Goal: Task Accomplishment & Management: Complete application form

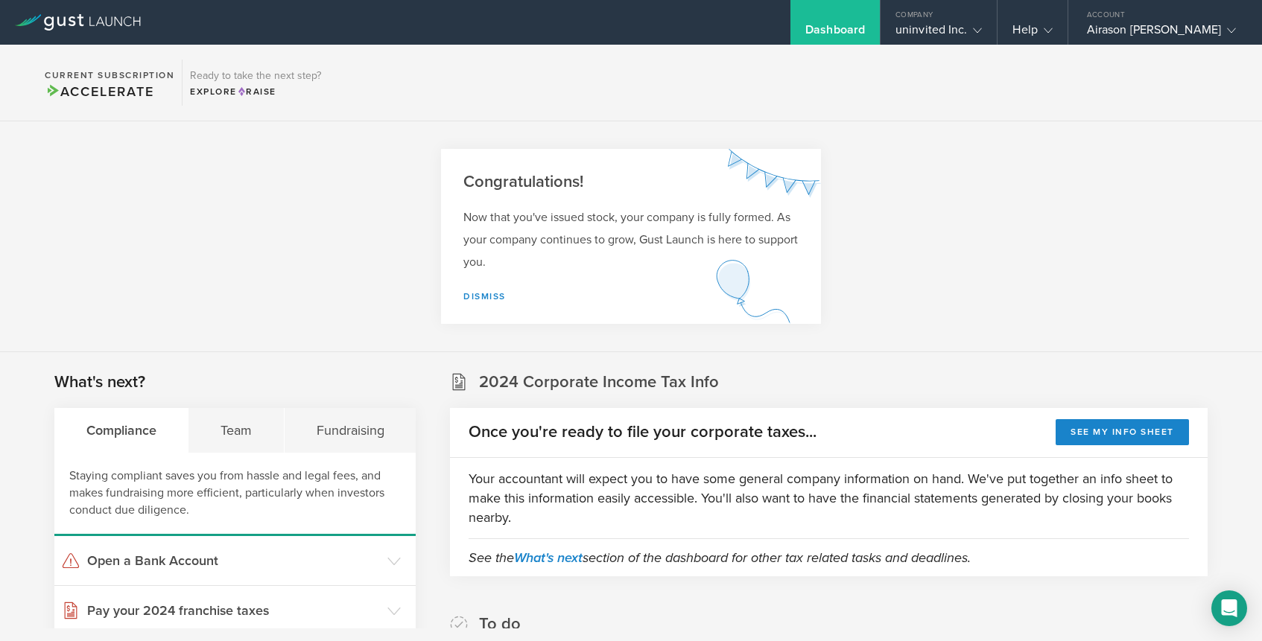
scroll to position [117, 0]
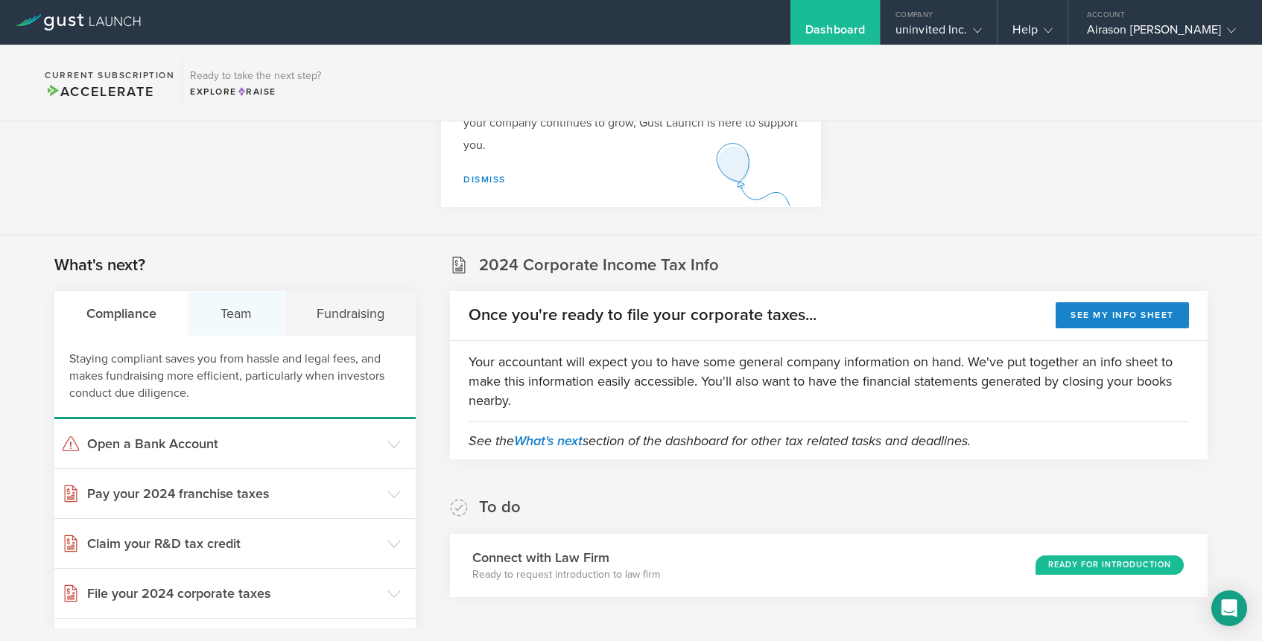
click at [226, 299] on div "Team" at bounding box center [235, 313] width 95 height 45
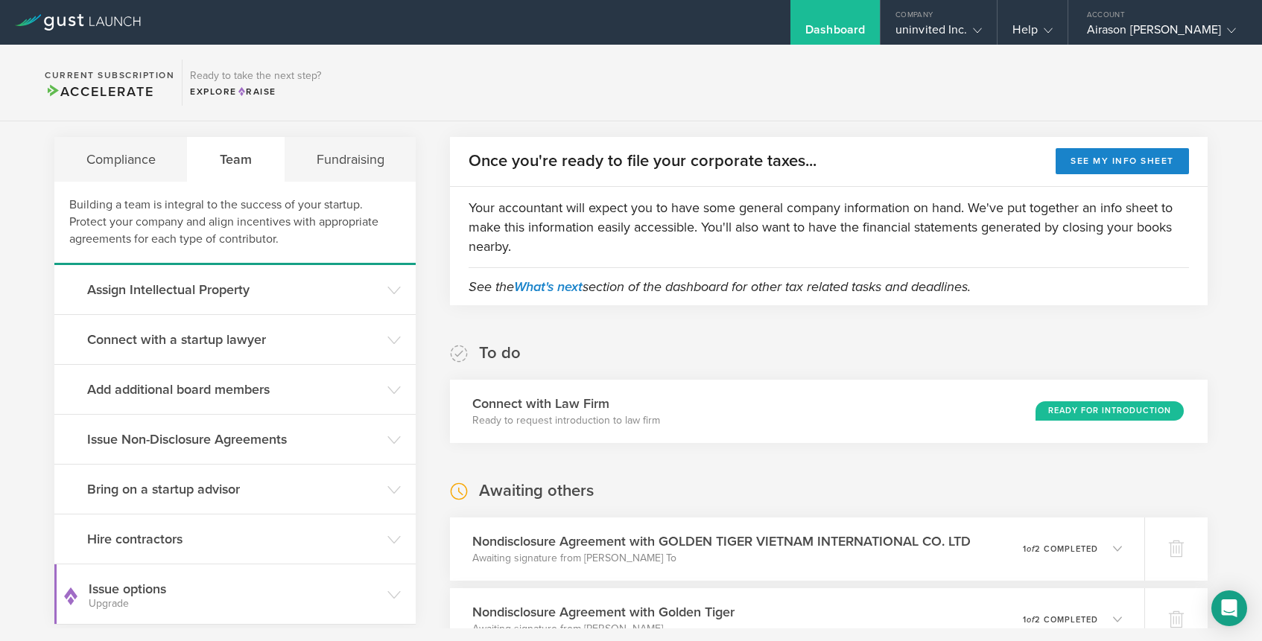
scroll to position [328, 0]
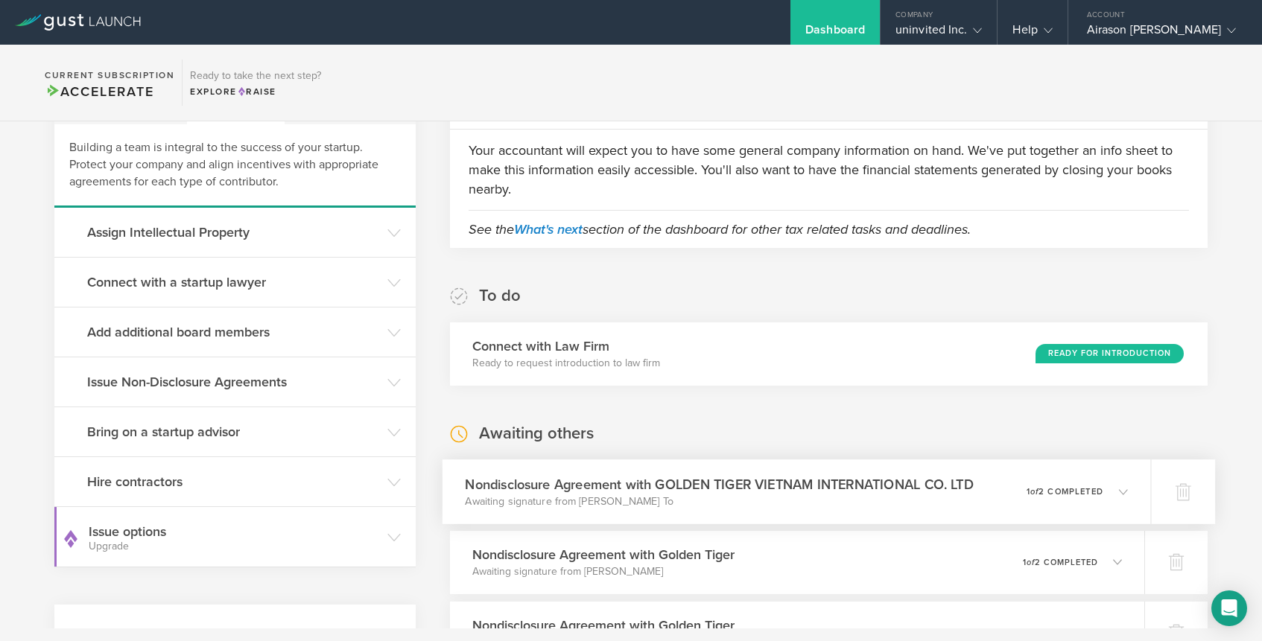
click at [617, 506] on p "Awaiting signature from Anh Duc To" at bounding box center [719, 501] width 508 height 15
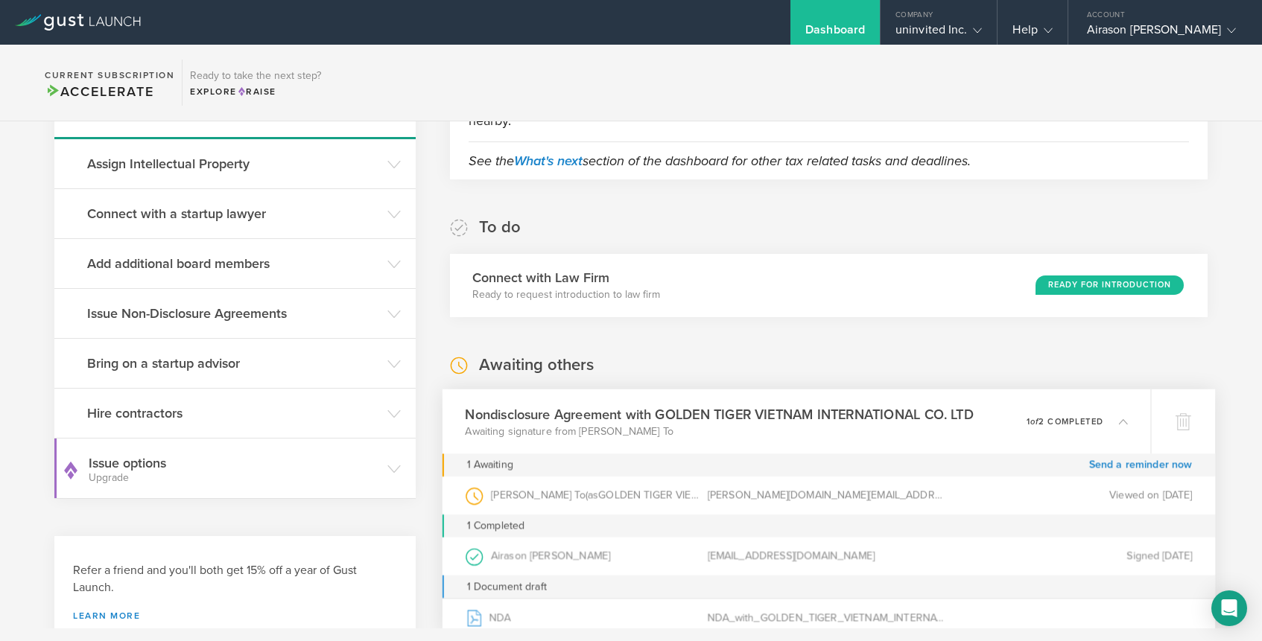
scroll to position [395, 0]
click at [247, 308] on h3 "Issue Non-Disclosure Agreements" at bounding box center [233, 314] width 293 height 19
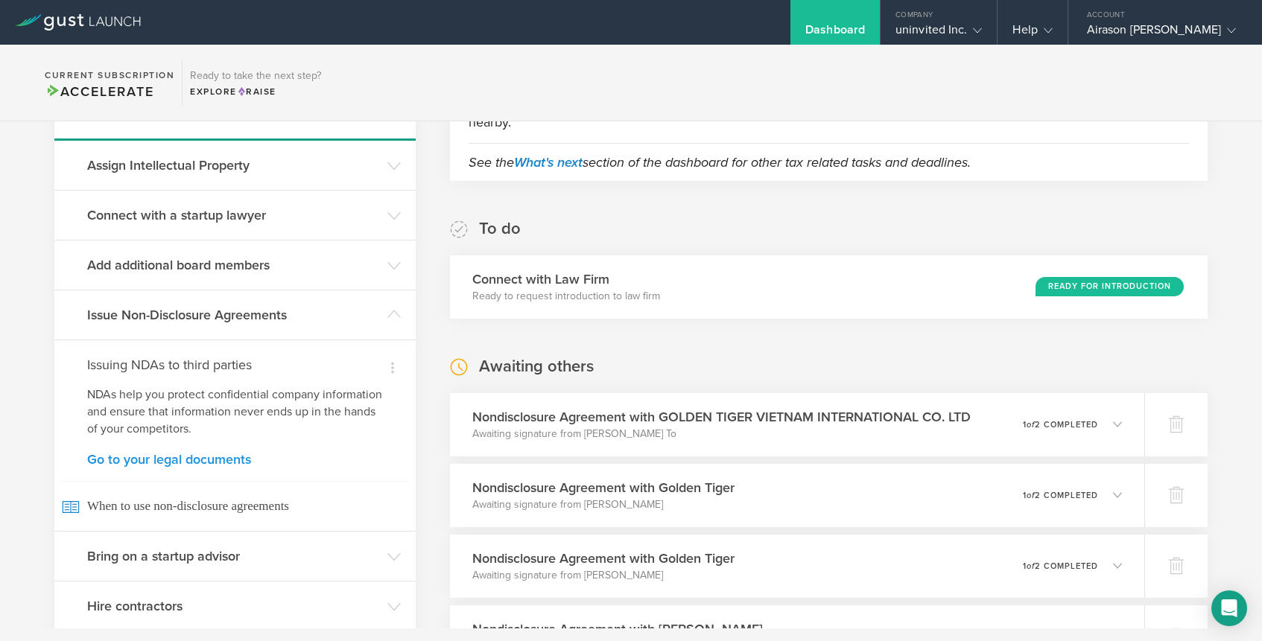
click at [199, 459] on link "Go to your legal documents" at bounding box center [235, 459] width 296 height 13
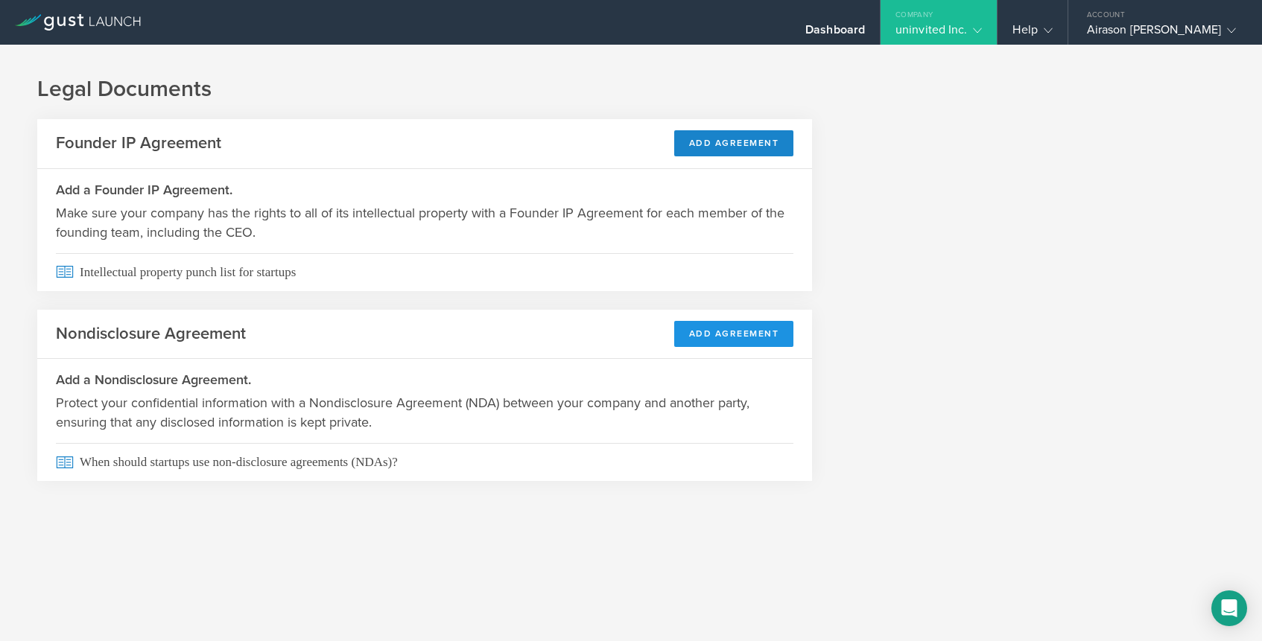
click at [746, 338] on button "Add Agreement" at bounding box center [734, 334] width 120 height 26
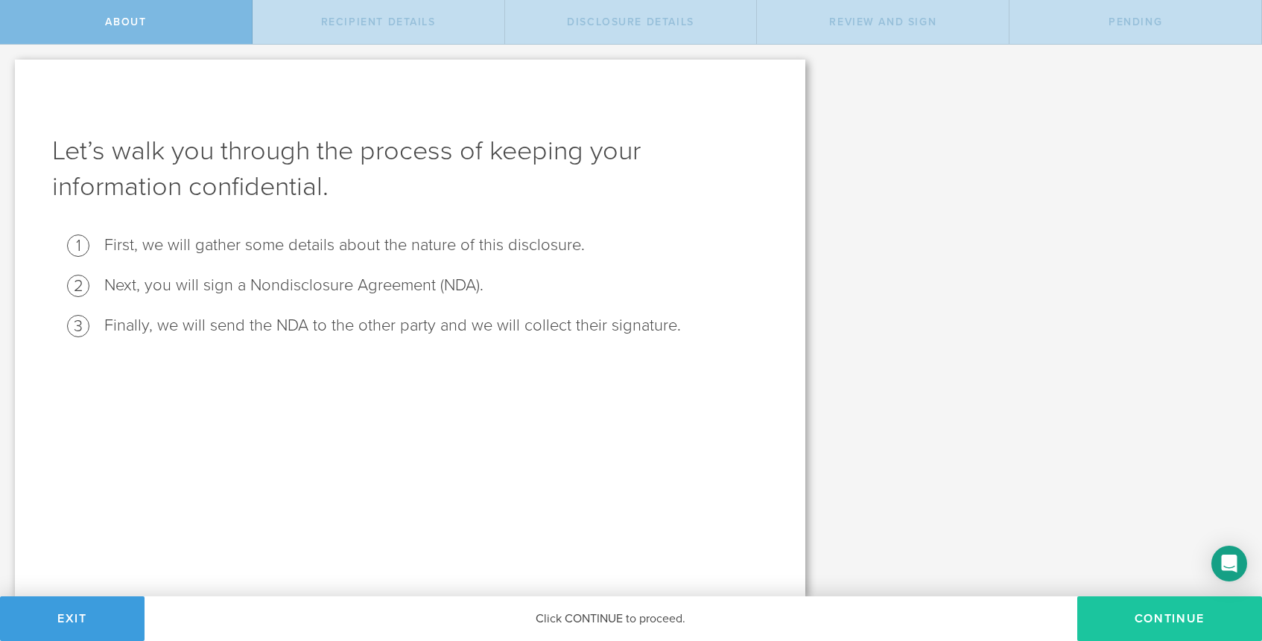
click at [1208, 621] on button "Continue" at bounding box center [1169, 619] width 185 height 45
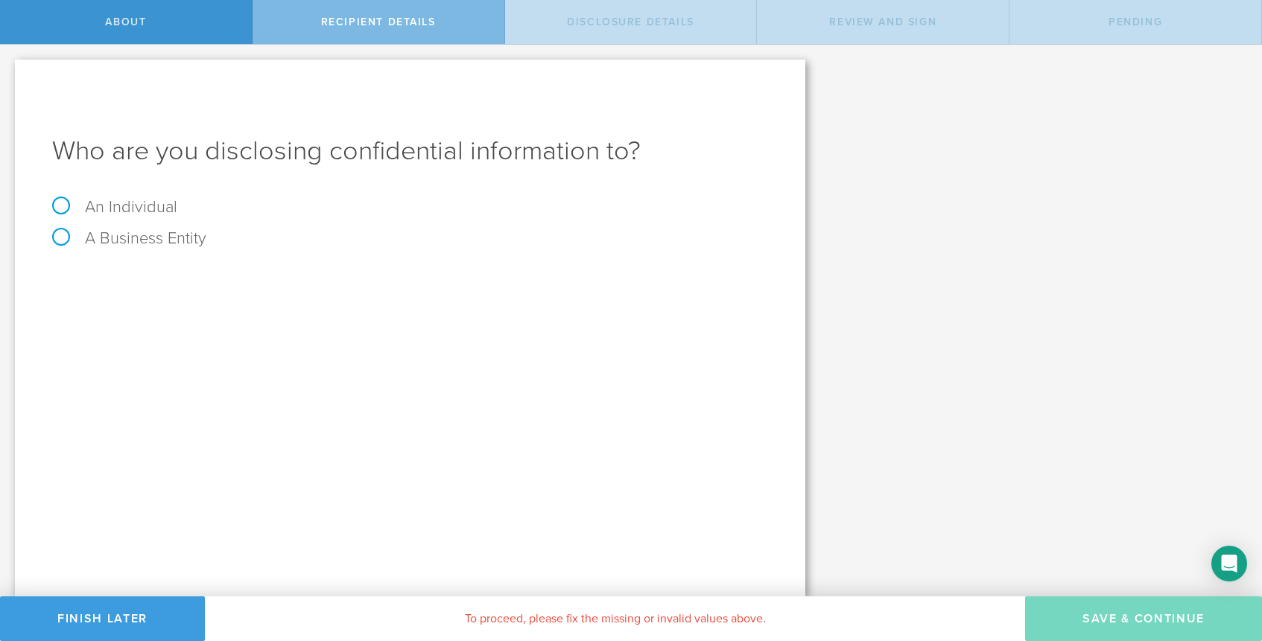
click at [66, 238] on label "A Business Entity" at bounding box center [129, 238] width 154 height 19
click at [10, 69] on input "A Business Entity" at bounding box center [5, 57] width 10 height 24
radio input "true"
click at [393, 266] on div "Entity Name The name of the business entity you are disclosing confidential inf…" at bounding box center [410, 276] width 716 height 31
click at [397, 279] on input "text" at bounding box center [466, 280] width 604 height 22
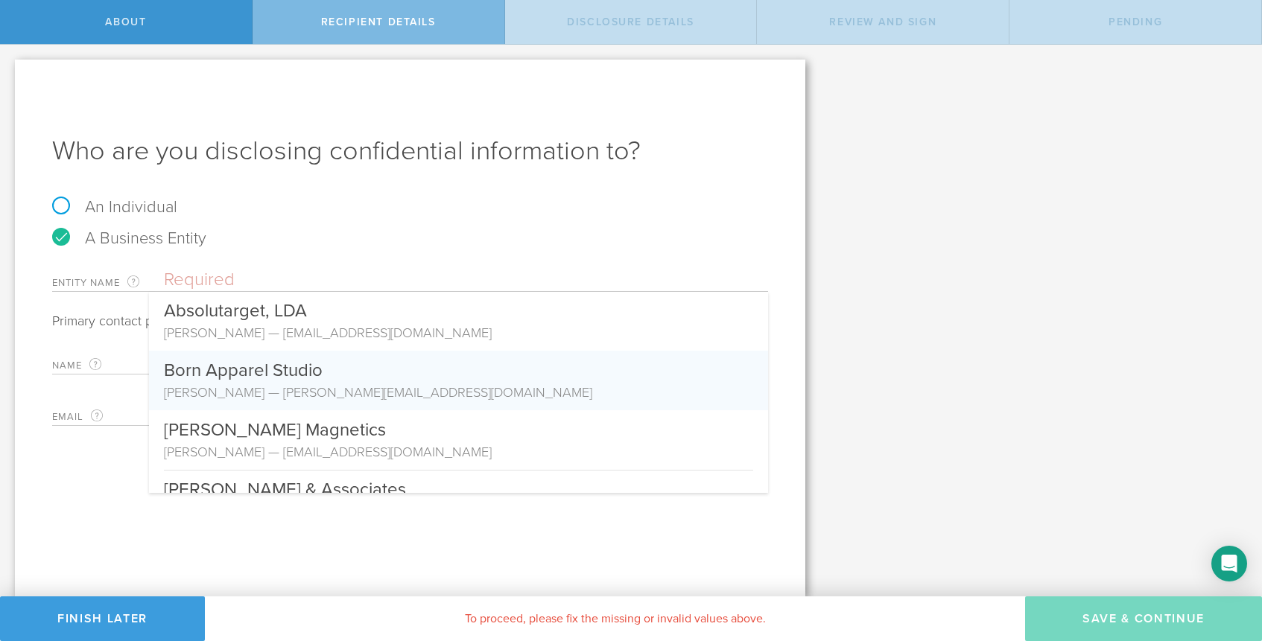
paste input "[PERSON_NAME] CO.,LTD"
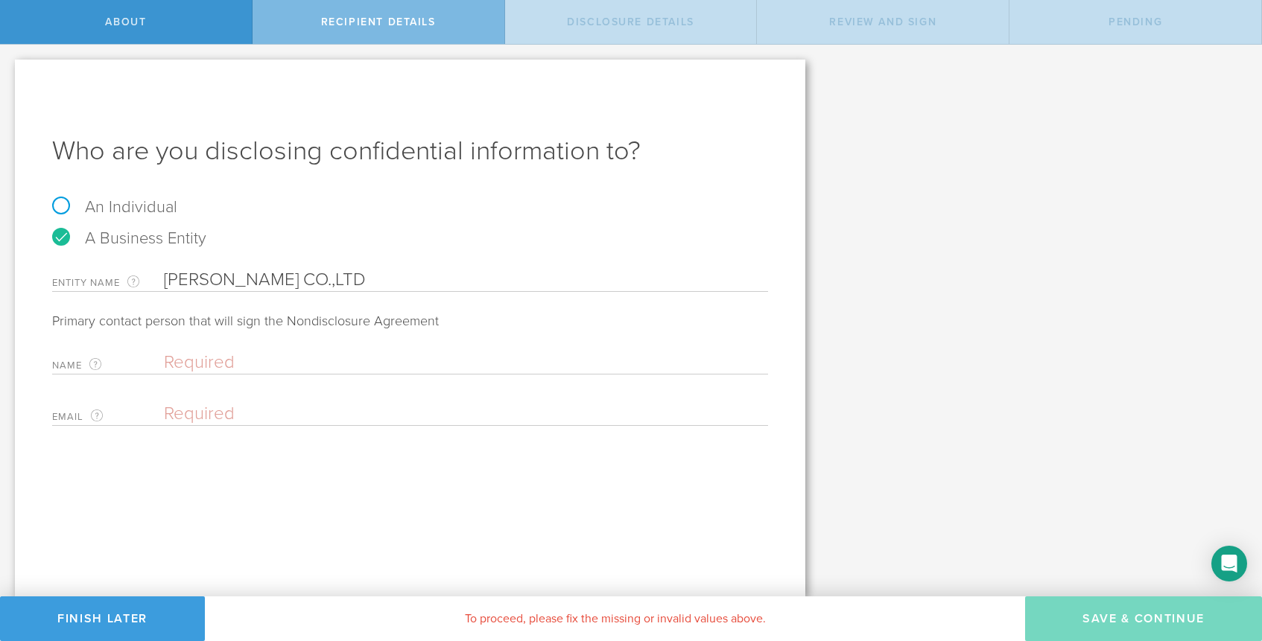
type input "[PERSON_NAME] CO.,LTD"
click at [354, 349] on div "Name The first and last name of the person that is signing on behalf of the bus…" at bounding box center [410, 359] width 716 height 31
click at [356, 357] on input "text" at bounding box center [462, 363] width 597 height 22
paste input "Vi"
paste input "[PERSON_NAME]"
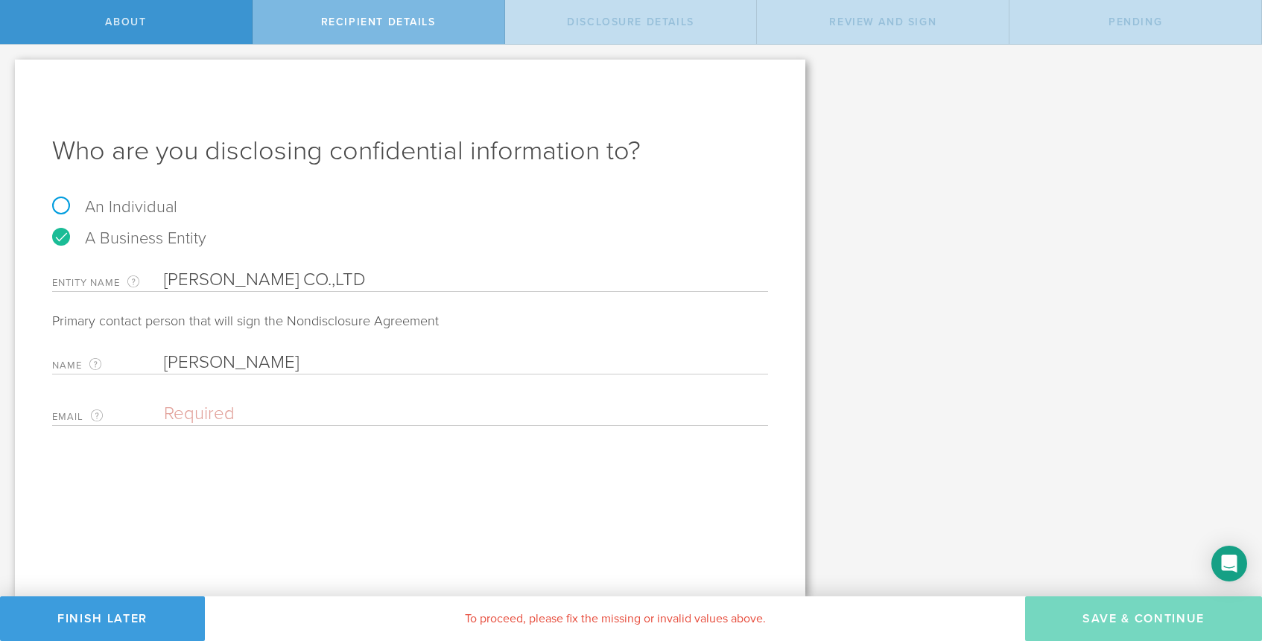
type input "[PERSON_NAME]"
click at [340, 416] on input "email" at bounding box center [462, 414] width 597 height 22
paste input "[EMAIL_ADDRESS][DOMAIN_NAME]"
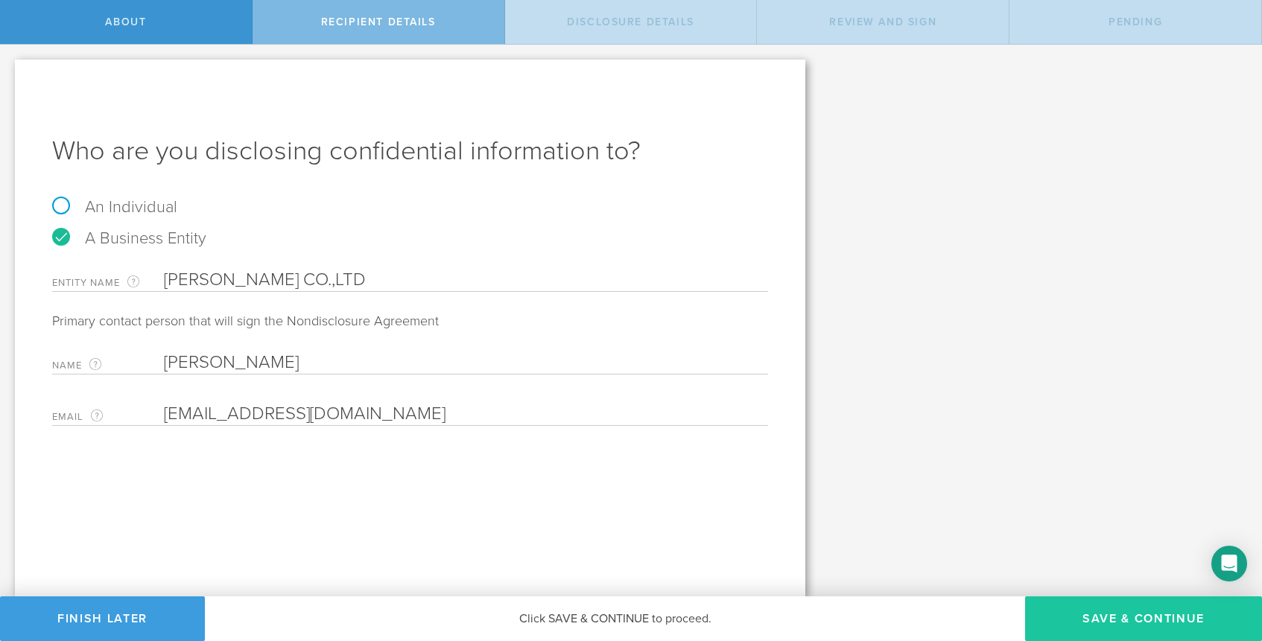
type input "[EMAIL_ADDRESS][DOMAIN_NAME]"
click at [1085, 618] on button "Save & Continue" at bounding box center [1143, 619] width 237 height 45
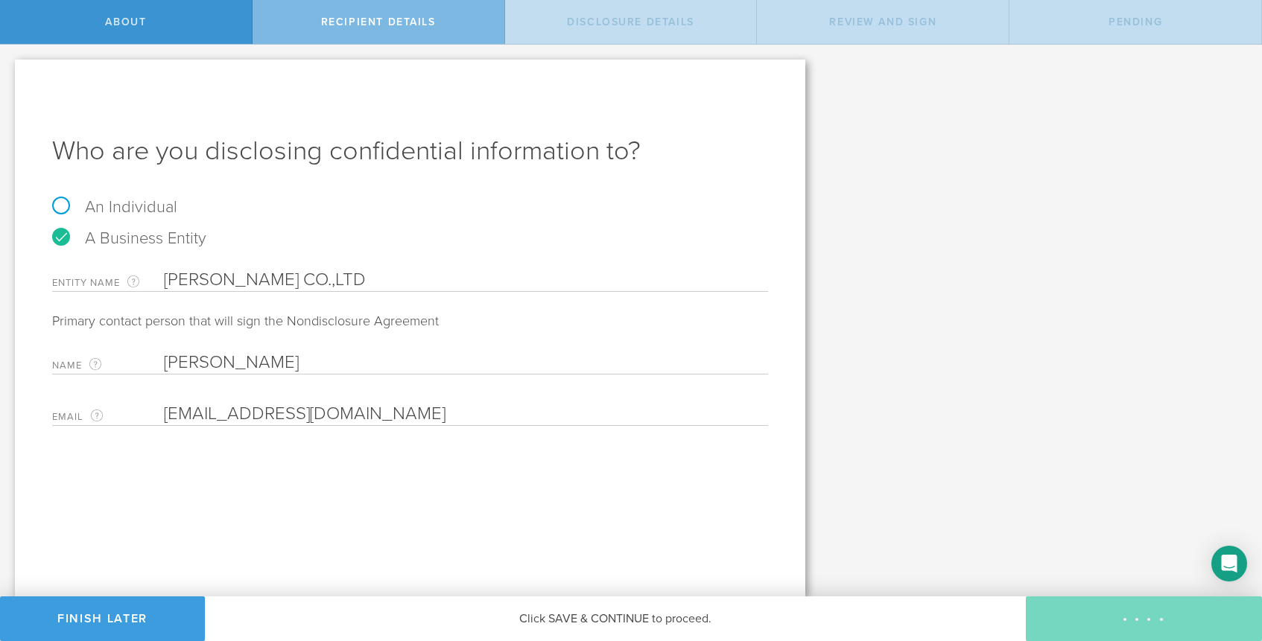
select select "string:5 years"
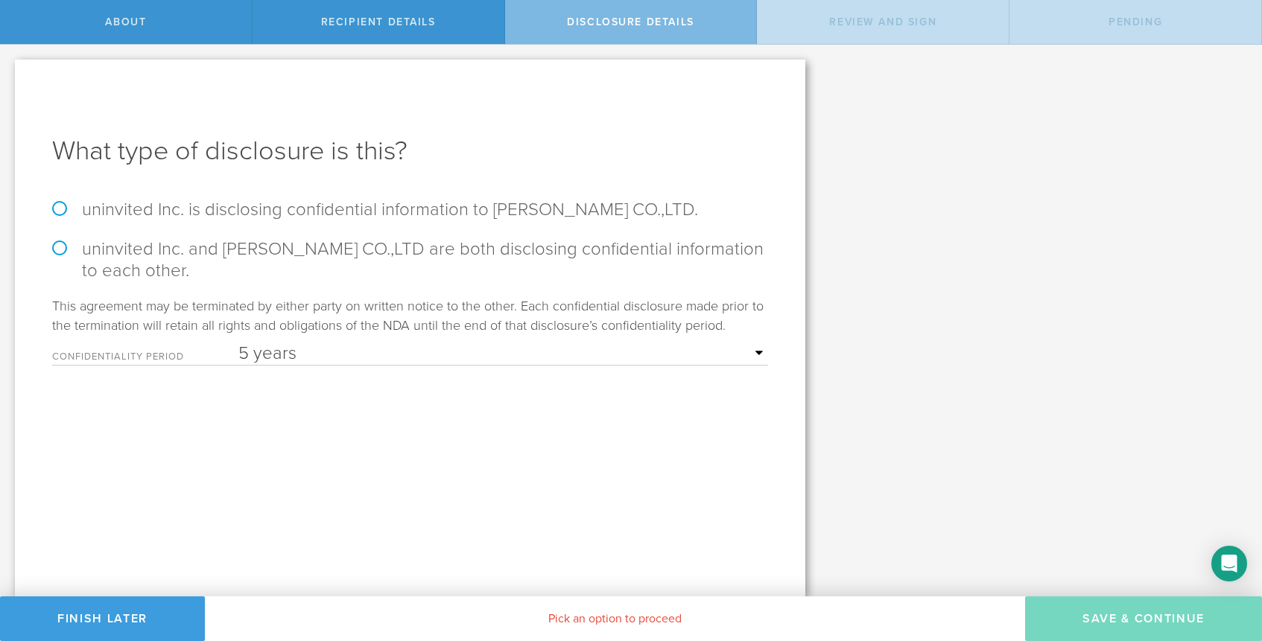
click at [58, 209] on label "uninvited Inc. is disclosing confidential information to [PERSON_NAME] CO.,LTD." at bounding box center [410, 210] width 716 height 22
click at [10, 76] on input "uninvited Inc. is disclosing confidential information to [PERSON_NAME] CO.,LTD." at bounding box center [5, 60] width 10 height 31
radio input "true"
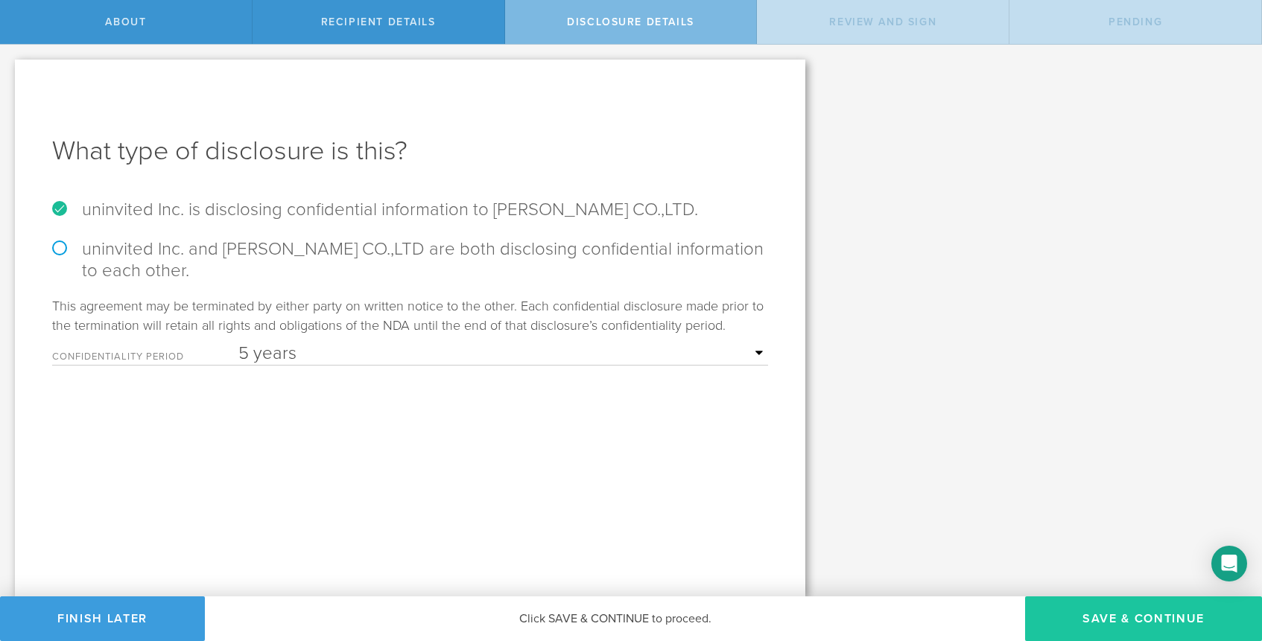
click at [1079, 610] on button "Save & Continue" at bounding box center [1143, 619] width 237 height 45
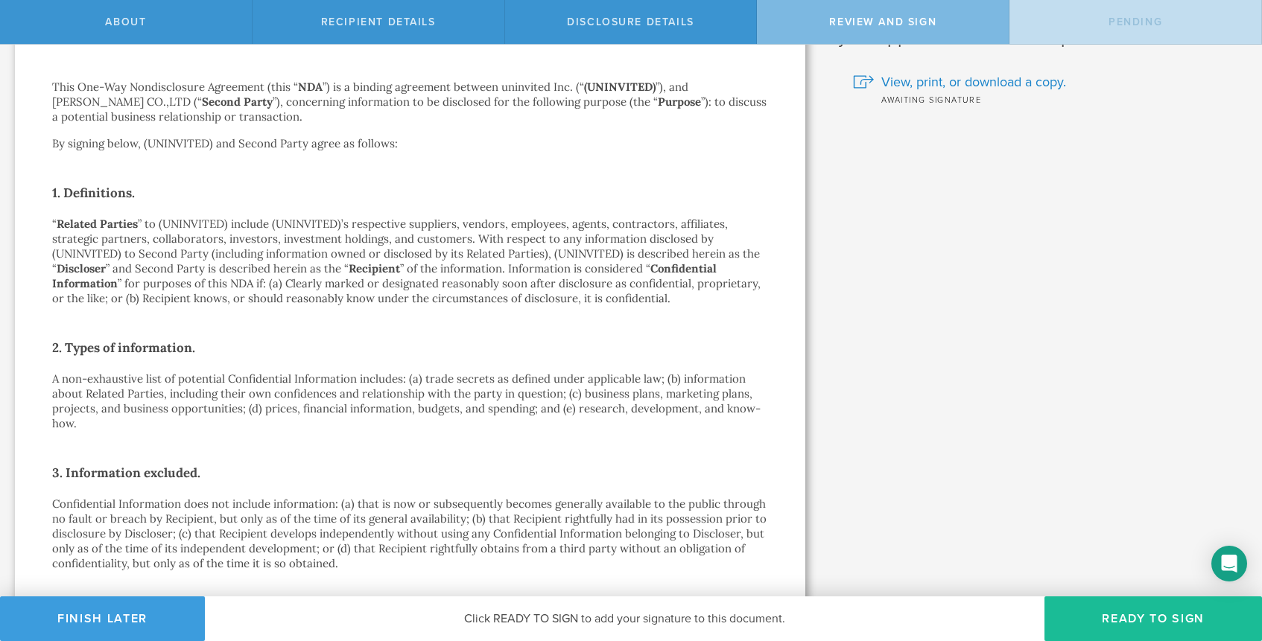
scroll to position [234, 0]
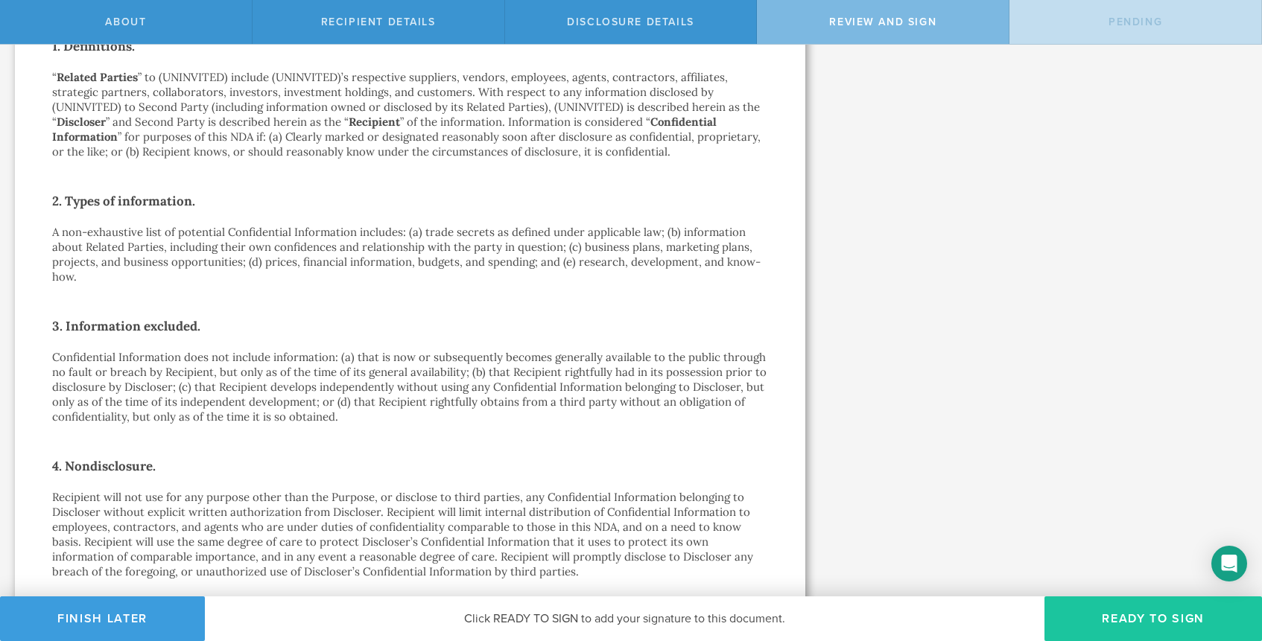
click at [1168, 617] on button "Ready to Sign" at bounding box center [1152, 619] width 217 height 45
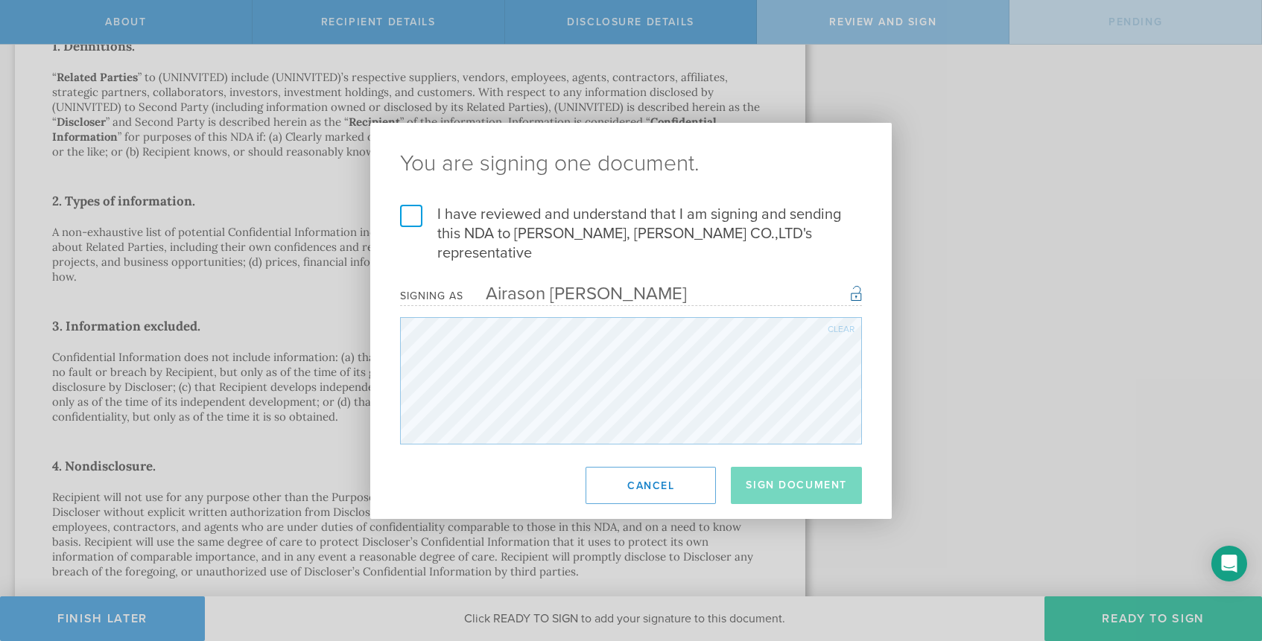
click at [412, 223] on label "I have reviewed and understand that I am signing and sending this NDA to [PERSO…" at bounding box center [631, 234] width 462 height 58
click at [0, 0] on input "I have reviewed and understand that I am signing and sending this NDA to [PERSO…" at bounding box center [0, 0] width 0 height 0
click at [814, 472] on button "Sign Document" at bounding box center [796, 485] width 131 height 37
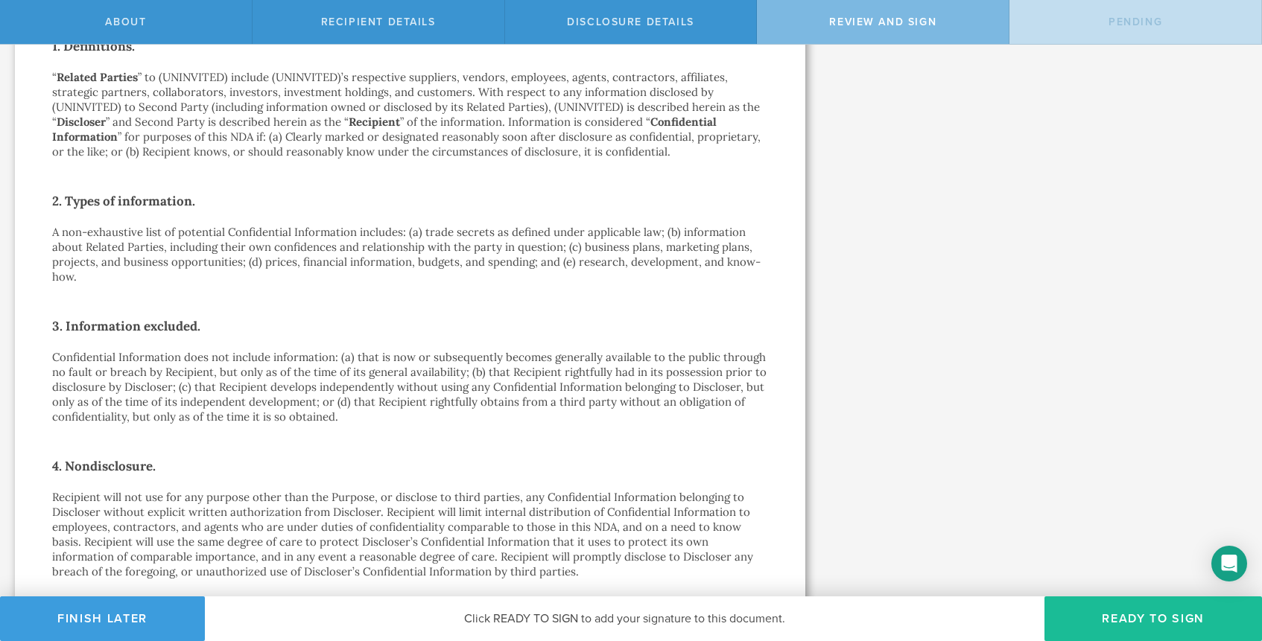
scroll to position [0, 0]
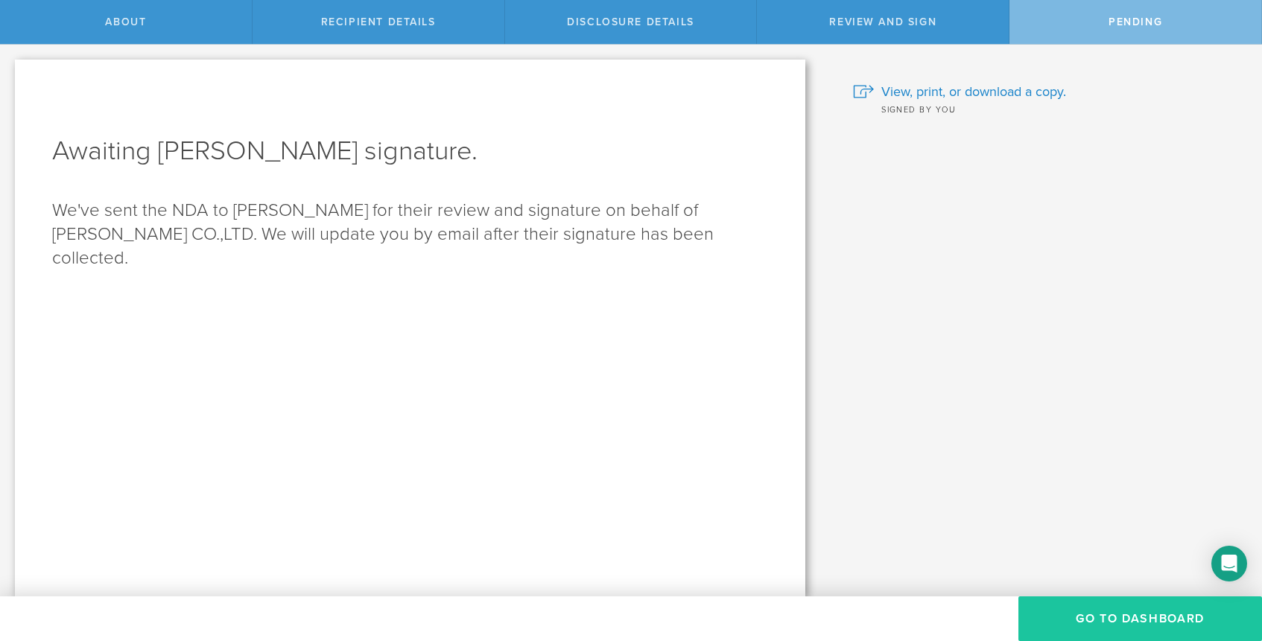
click at [1072, 625] on button "Go to dashboard" at bounding box center [1140, 619] width 244 height 45
